Goal: Information Seeking & Learning: Compare options

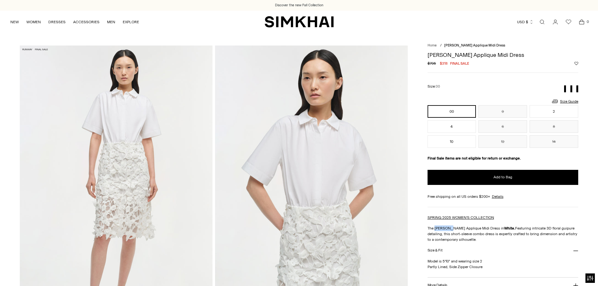
click at [448, 226] on div "SPRING 2025 WOMEN'S COLLECTION The [PERSON_NAME] Applique Midi Dress in White. …" at bounding box center [503, 229] width 151 height 28
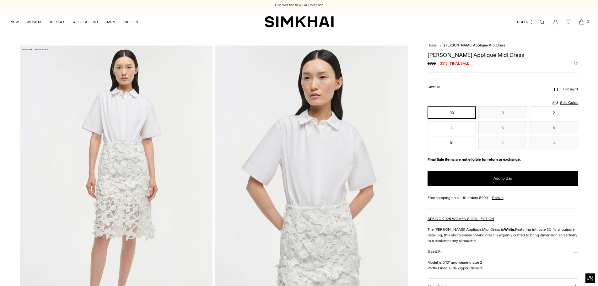
click at [549, 232] on p "The [PERSON_NAME] Applique Midi Dress in White. Featuring intricate 3D floral g…" at bounding box center [503, 235] width 151 height 17
drag, startPoint x: 543, startPoint y: 228, endPoint x: 555, endPoint y: 230, distance: 12.3
click at [555, 230] on p "The [PERSON_NAME] Applique Midi Dress in White. Featuring intricate 3D floral g…" at bounding box center [503, 235] width 151 height 17
copy p "guipure"
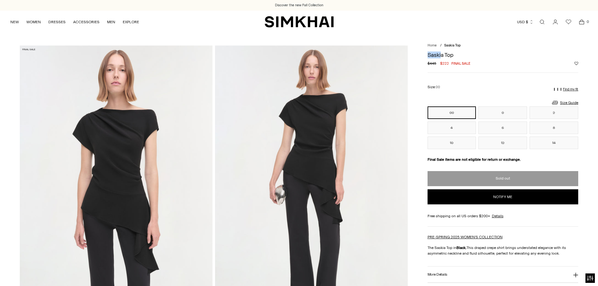
drag, startPoint x: 442, startPoint y: 54, endPoint x: 427, endPoint y: 54, distance: 14.8
click at [429, 53] on h1 "Saskia Top" at bounding box center [503, 55] width 151 height 6
drag, startPoint x: 429, startPoint y: 54, endPoint x: 444, endPoint y: 51, distance: 15.4
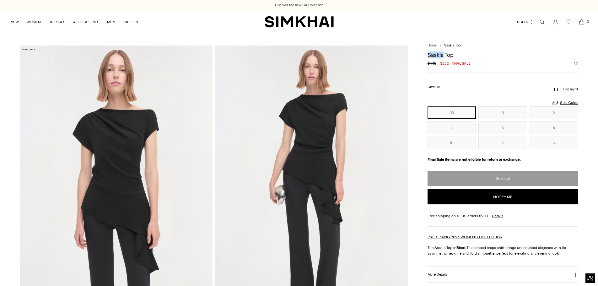
click at [444, 51] on div "Saskia Top Regular price $445 $222 Final sale Unit price / per Color: BLACK ***…" at bounding box center [503, 189] width 151 height 283
copy h1 "Saskia"
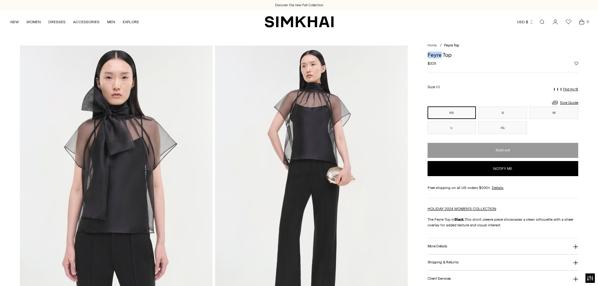
drag, startPoint x: 427, startPoint y: 54, endPoint x: 441, endPoint y: 54, distance: 14.2
copy h1 "Feyre"
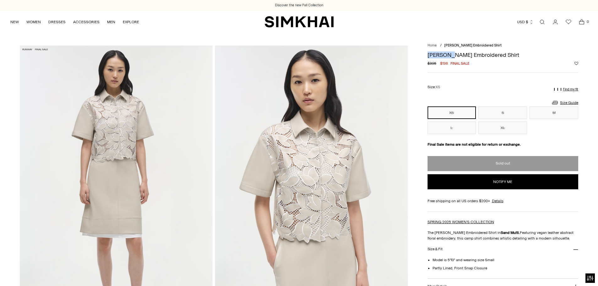
drag, startPoint x: 450, startPoint y: 55, endPoint x: 427, endPoint y: 55, distance: 22.3
copy h1 "Robinson"
